Goal: Task Accomplishment & Management: Understand process/instructions

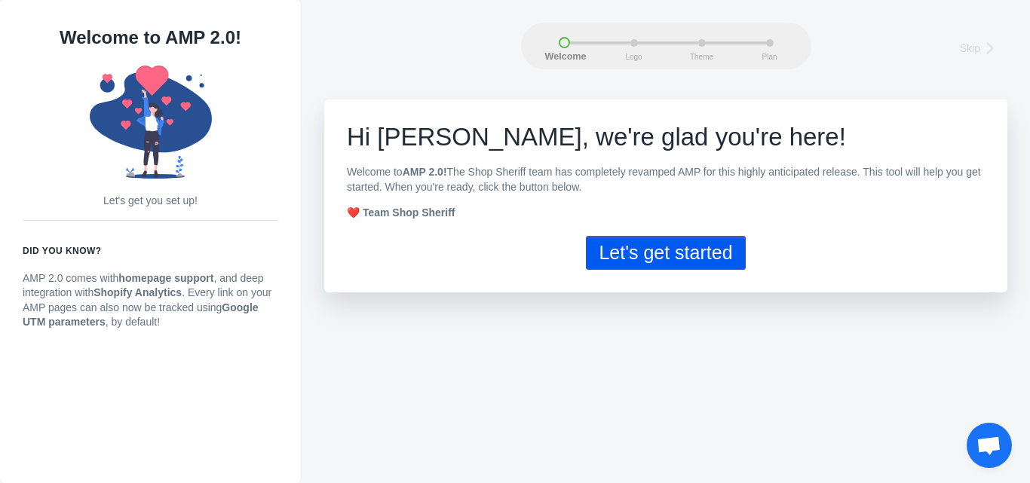
click at [617, 259] on button "Let's get started" at bounding box center [665, 253] width 159 height 34
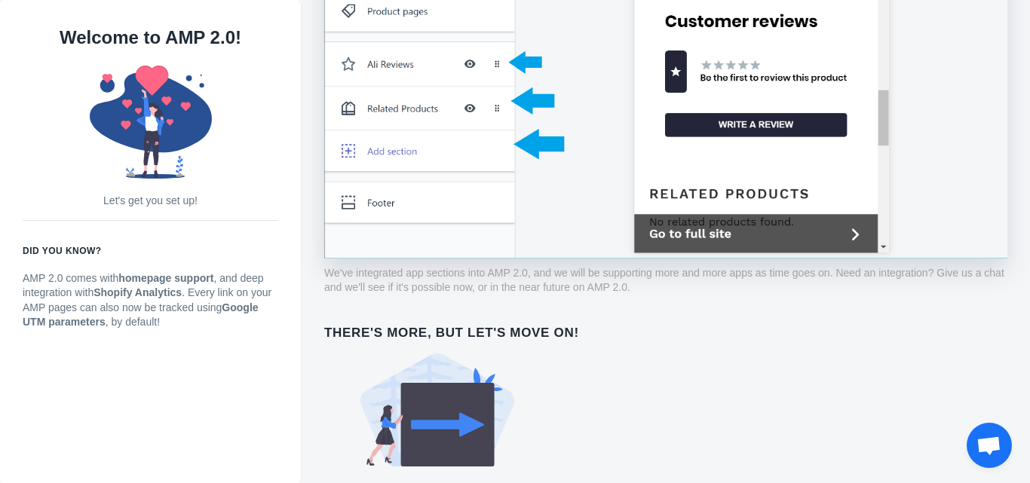
scroll to position [1155, 0]
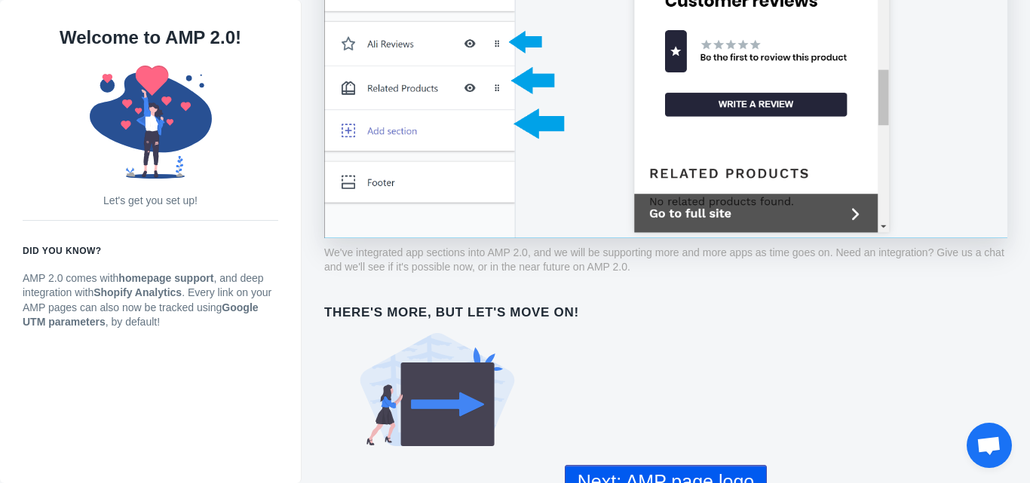
click at [621, 471] on button "Next: AMP page logo" at bounding box center [666, 482] width 202 height 34
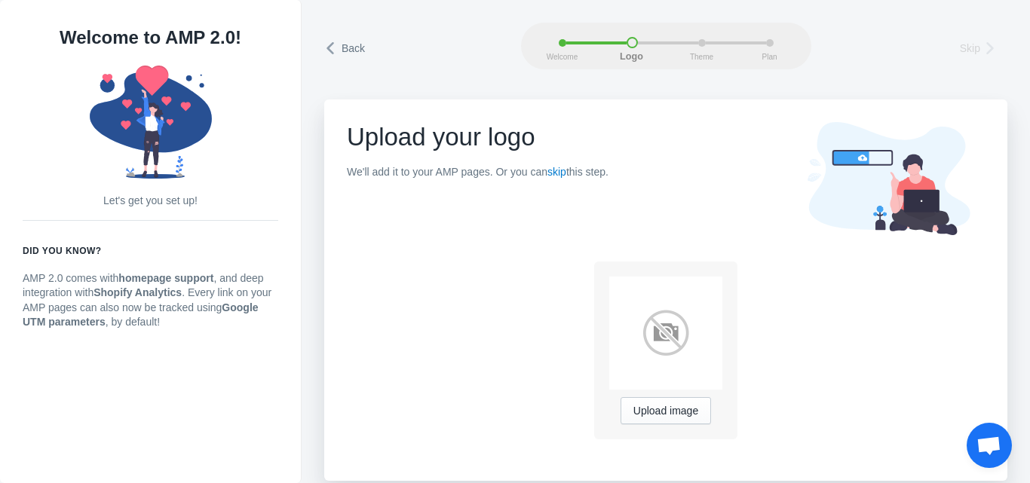
click at [343, 47] on span "Back" at bounding box center [352, 48] width 23 height 15
